Goal: Information Seeking & Learning: Learn about a topic

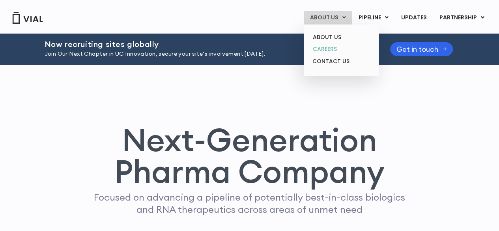
click at [336, 46] on link "CAREERS" at bounding box center [340, 49] width 69 height 12
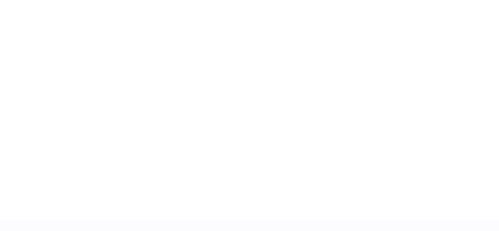
scroll to position [1245, 0]
